Goal: Navigation & Orientation: Find specific page/section

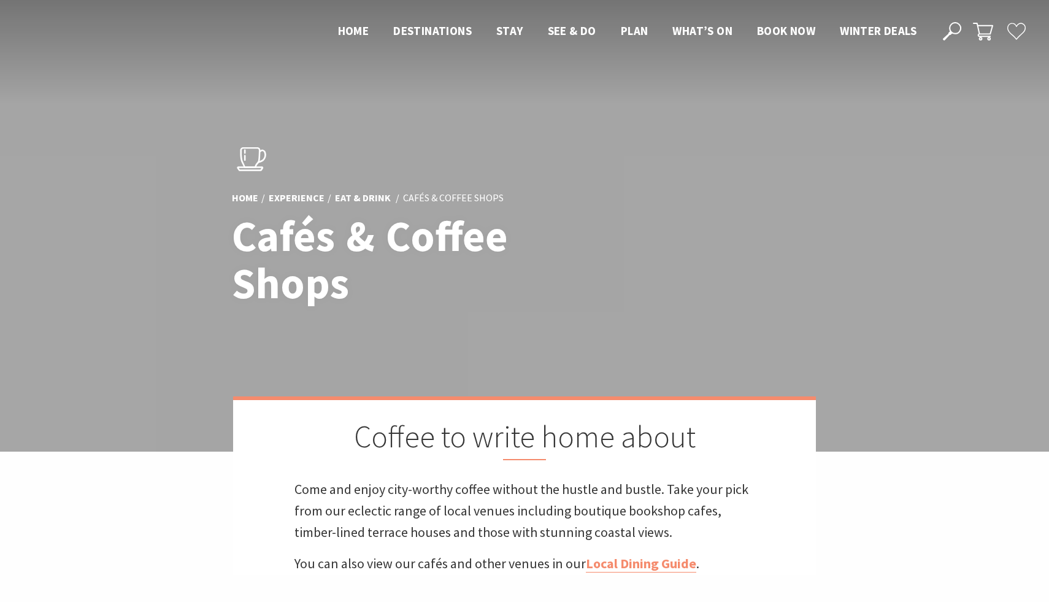
click at [457, 310] on div "Home Experience Eat & Drink Cafés & Coffee Shops Cafés & Coffee Shops" at bounding box center [524, 226] width 595 height 202
click at [842, 38] on span "Winter Deals" at bounding box center [878, 30] width 77 height 15
click at [338, 38] on span "Home" at bounding box center [353, 30] width 31 height 15
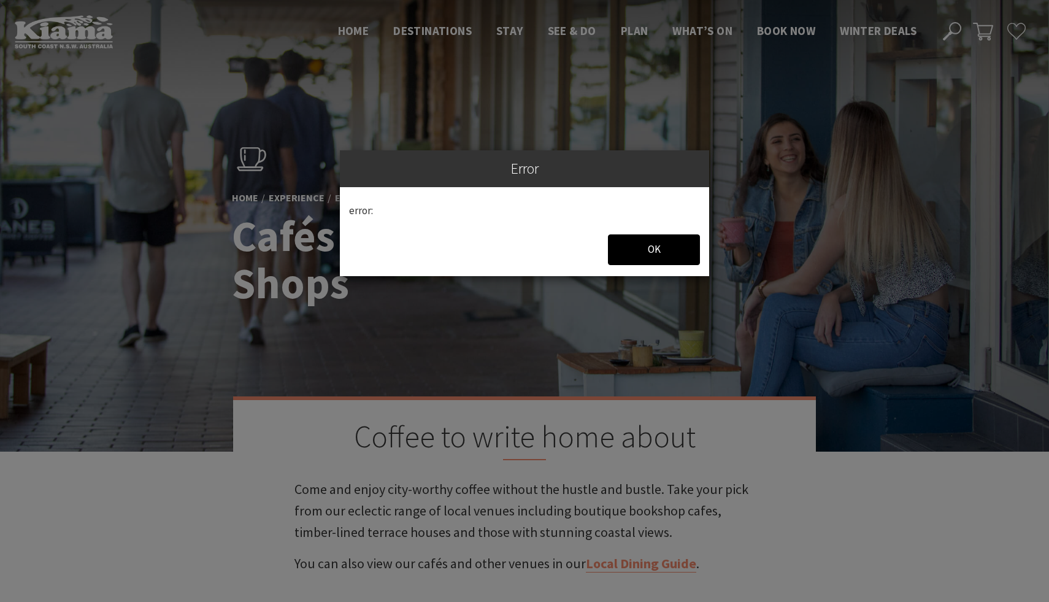
click at [656, 249] on span "OK" at bounding box center [654, 248] width 13 height 13
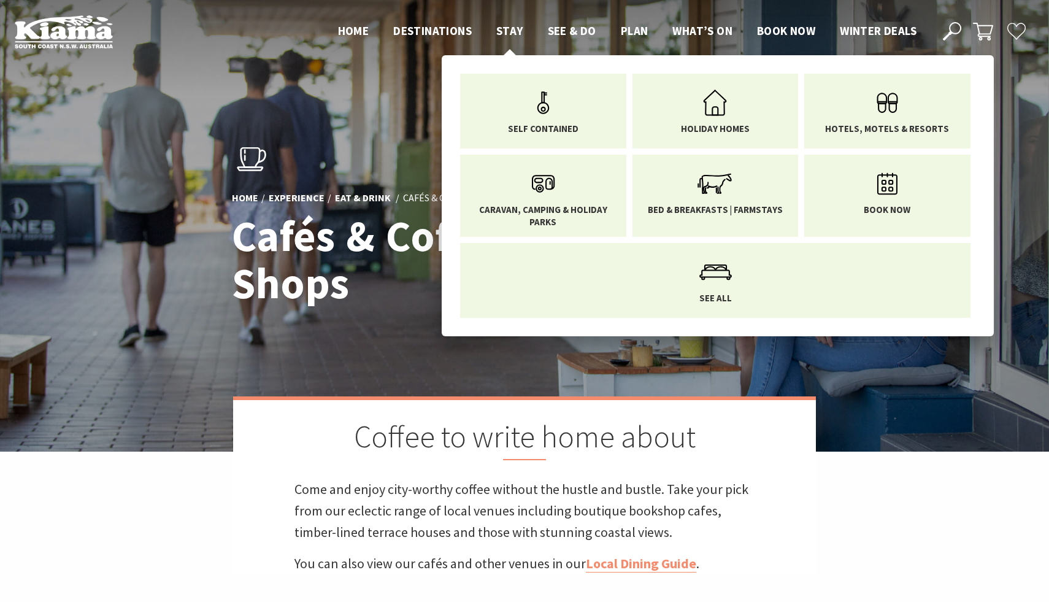
click at [496, 31] on span "Stay" at bounding box center [509, 30] width 27 height 15
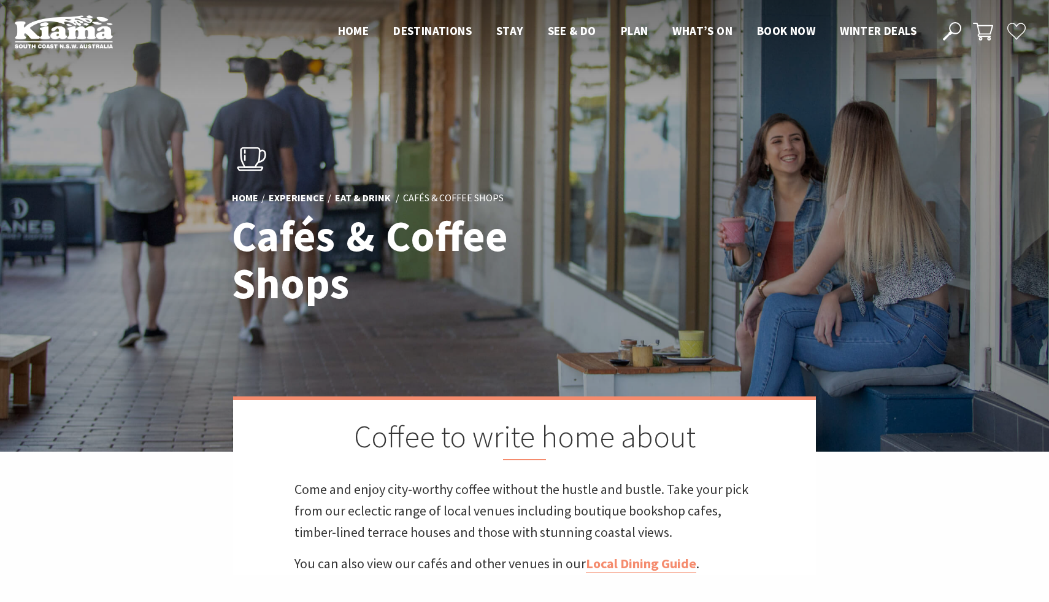
click at [646, 377] on div at bounding box center [524, 226] width 1049 height 452
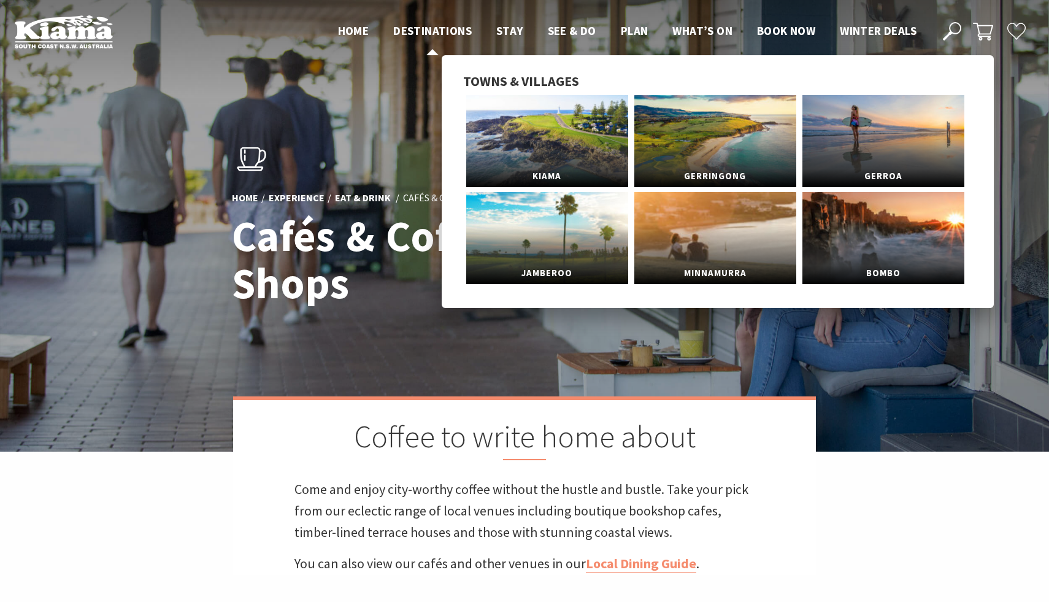
click at [396, 33] on span "Destinations" at bounding box center [432, 30] width 79 height 15
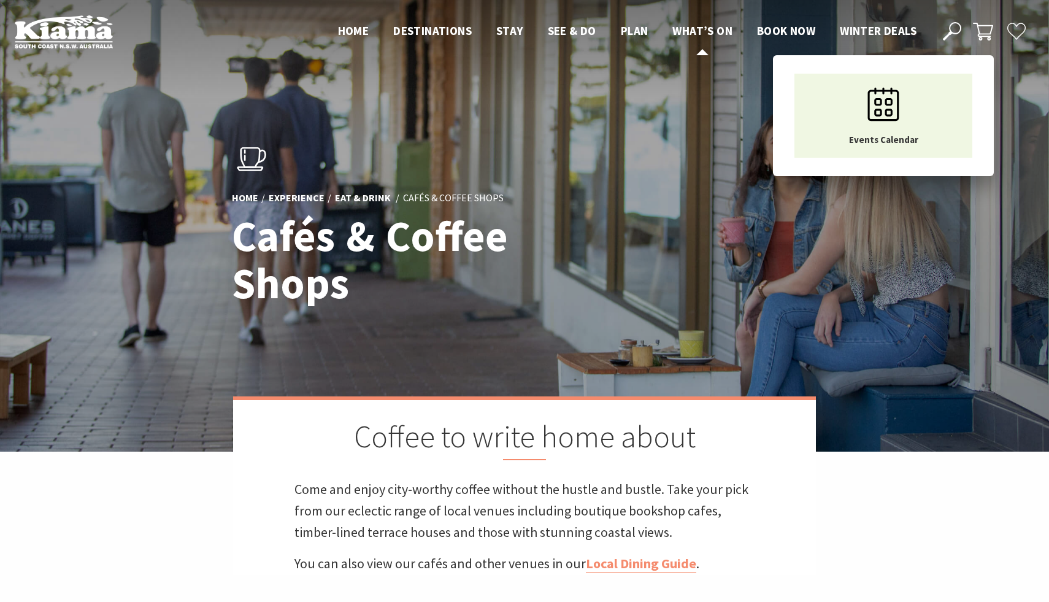
click at [685, 31] on span "What’s On" at bounding box center [702, 30] width 60 height 15
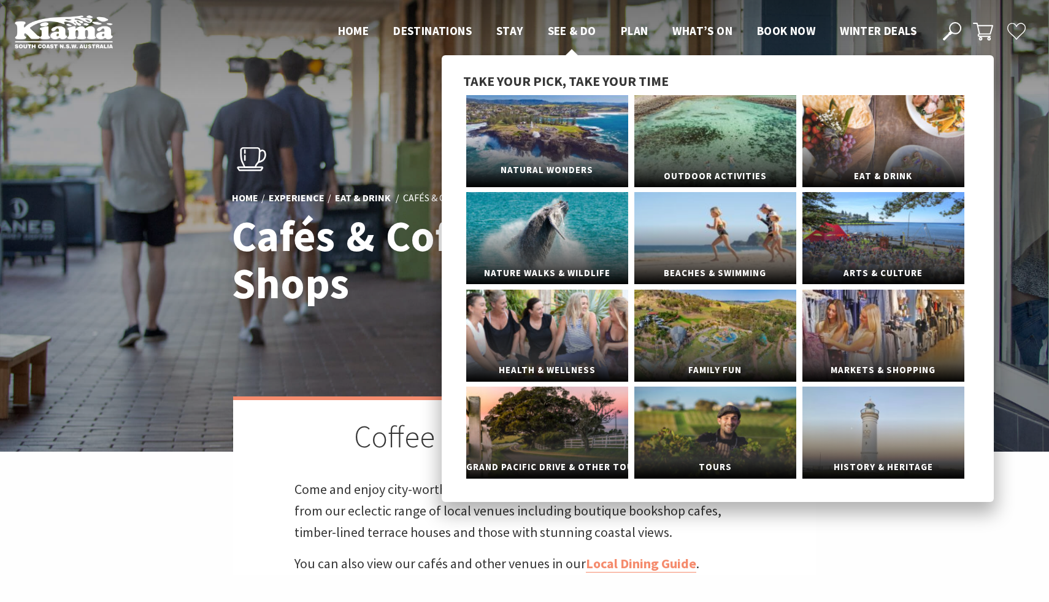
click at [542, 149] on link "Natural Wonders" at bounding box center [547, 141] width 162 height 92
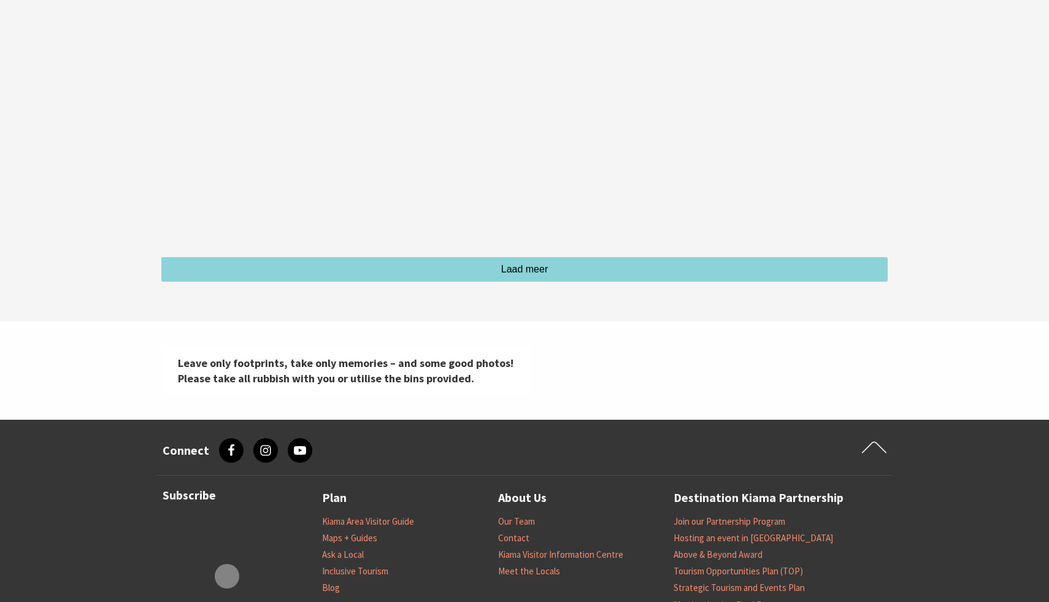
scroll to position [3758, 0]
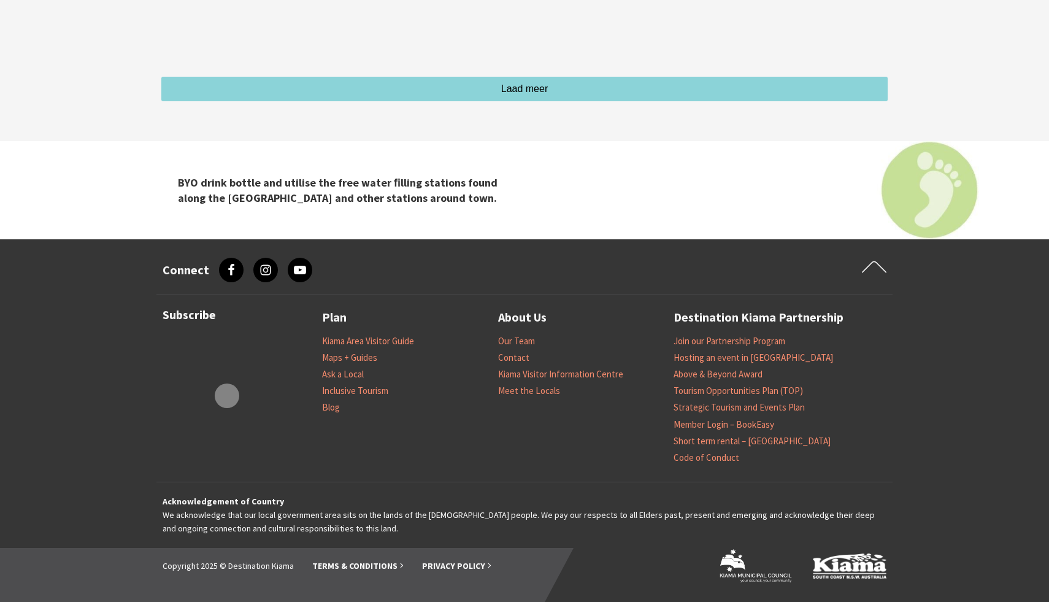
click at [227, 396] on div at bounding box center [227, 396] width 0 height 0
click at [933, 202] on img at bounding box center [524, 190] width 1049 height 98
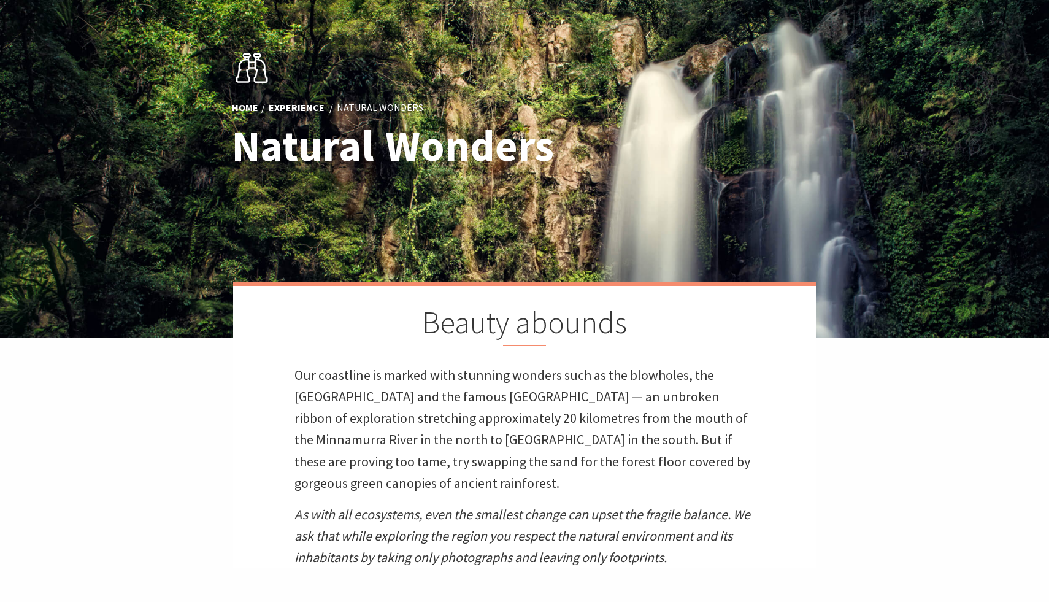
scroll to position [0, 0]
